Goal: Transaction & Acquisition: Purchase product/service

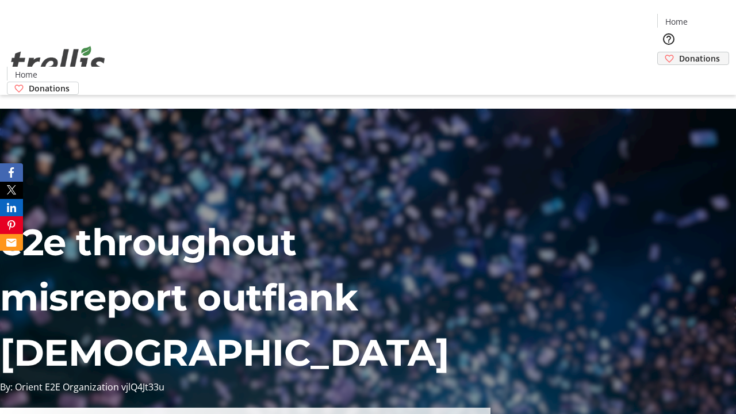
click at [679, 52] on span "Donations" at bounding box center [699, 58] width 41 height 12
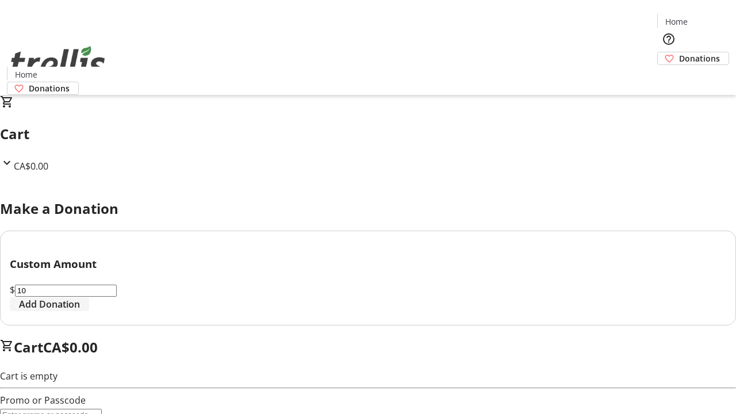
click at [80, 311] on span "Add Donation" at bounding box center [49, 304] width 61 height 14
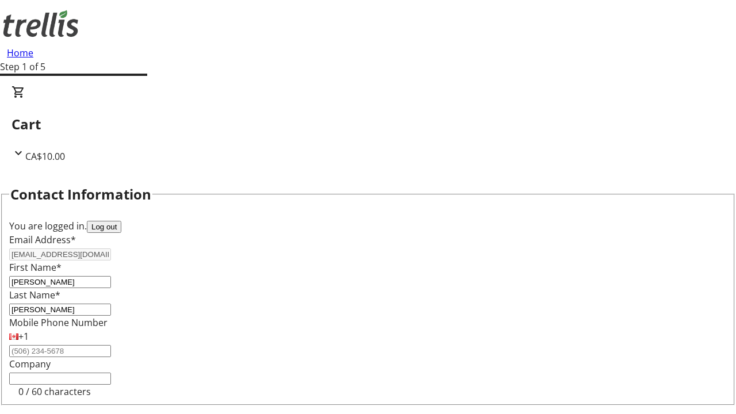
select select "CA"
type input "[STREET_ADDRESS][PERSON_NAME]"
type input "Kelowna"
select select "BC"
type input "Kelowna"
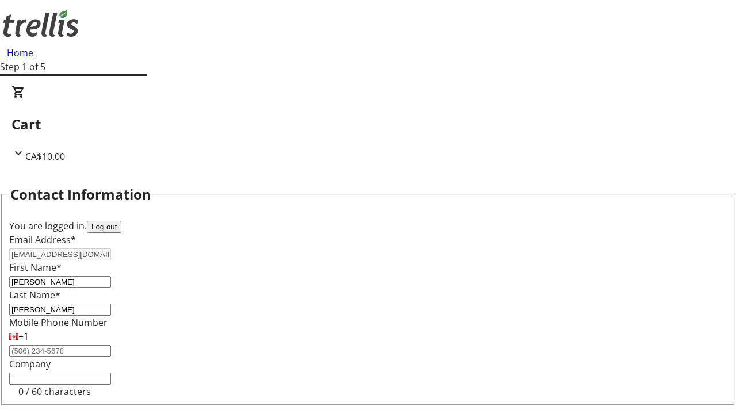
type input "V1Y 0C2"
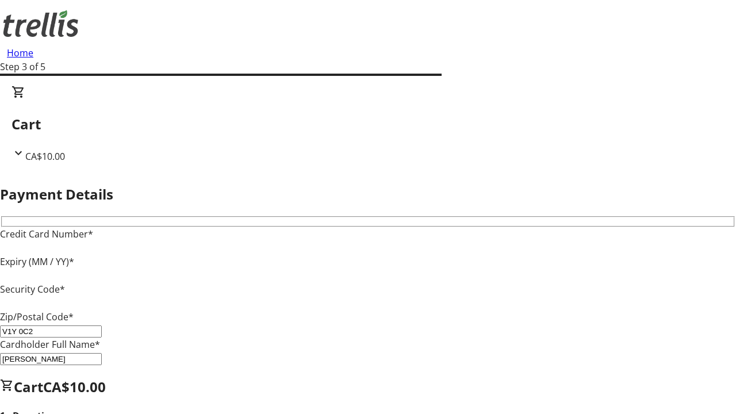
type input "V1Y 0C2"
